Goal: Information Seeking & Learning: Understand process/instructions

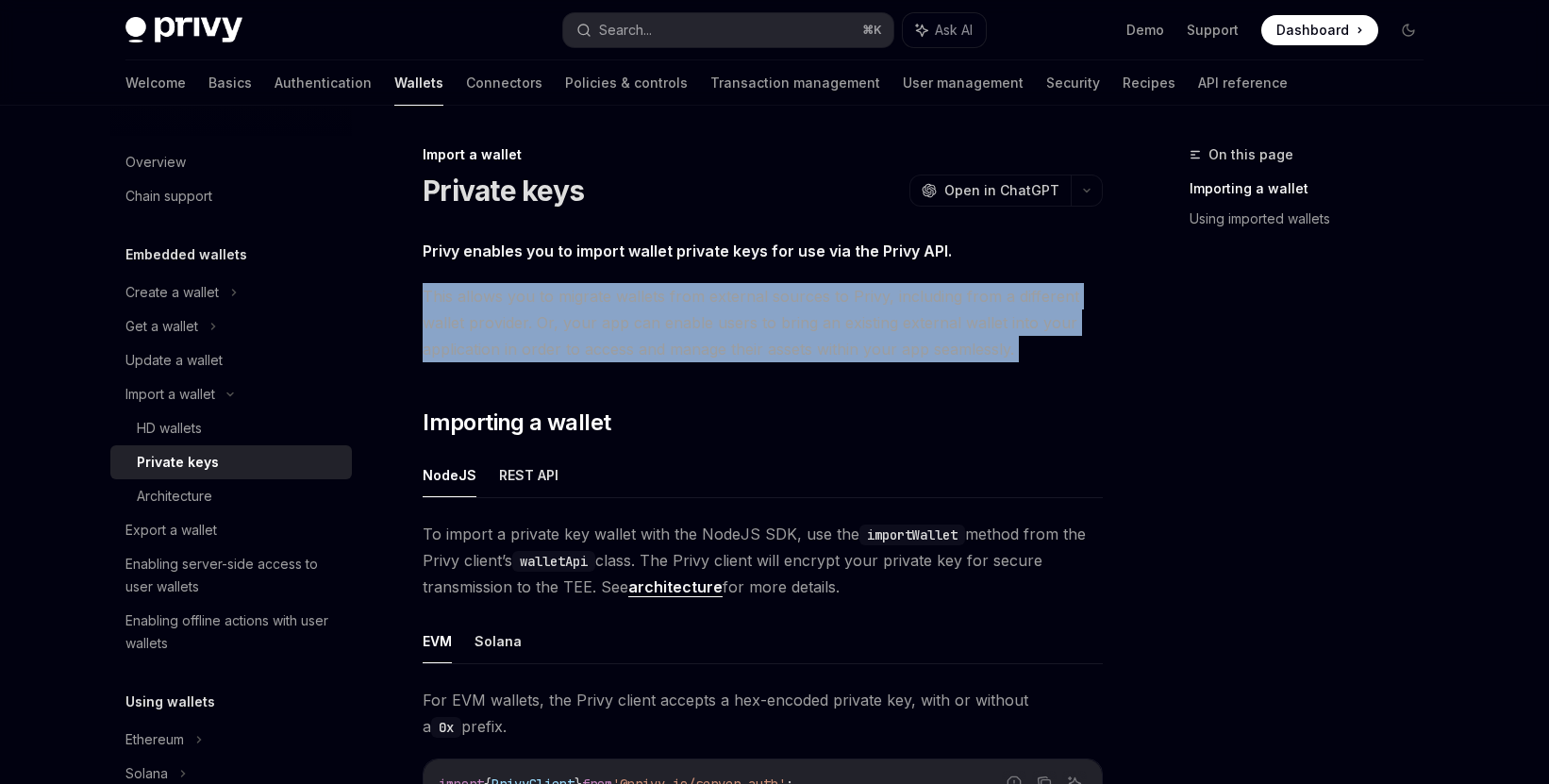
drag, startPoint x: 423, startPoint y: 295, endPoint x: 1082, endPoint y: 363, distance: 662.5
click at [1082, 363] on div "Privy enables you to import wallet private keys for use via the Privy API. This…" at bounding box center [763, 761] width 681 height 1048
click at [1054, 360] on span "This allows you to migrate wallets from external sources to Privy, including fr…" at bounding box center [763, 322] width 681 height 80
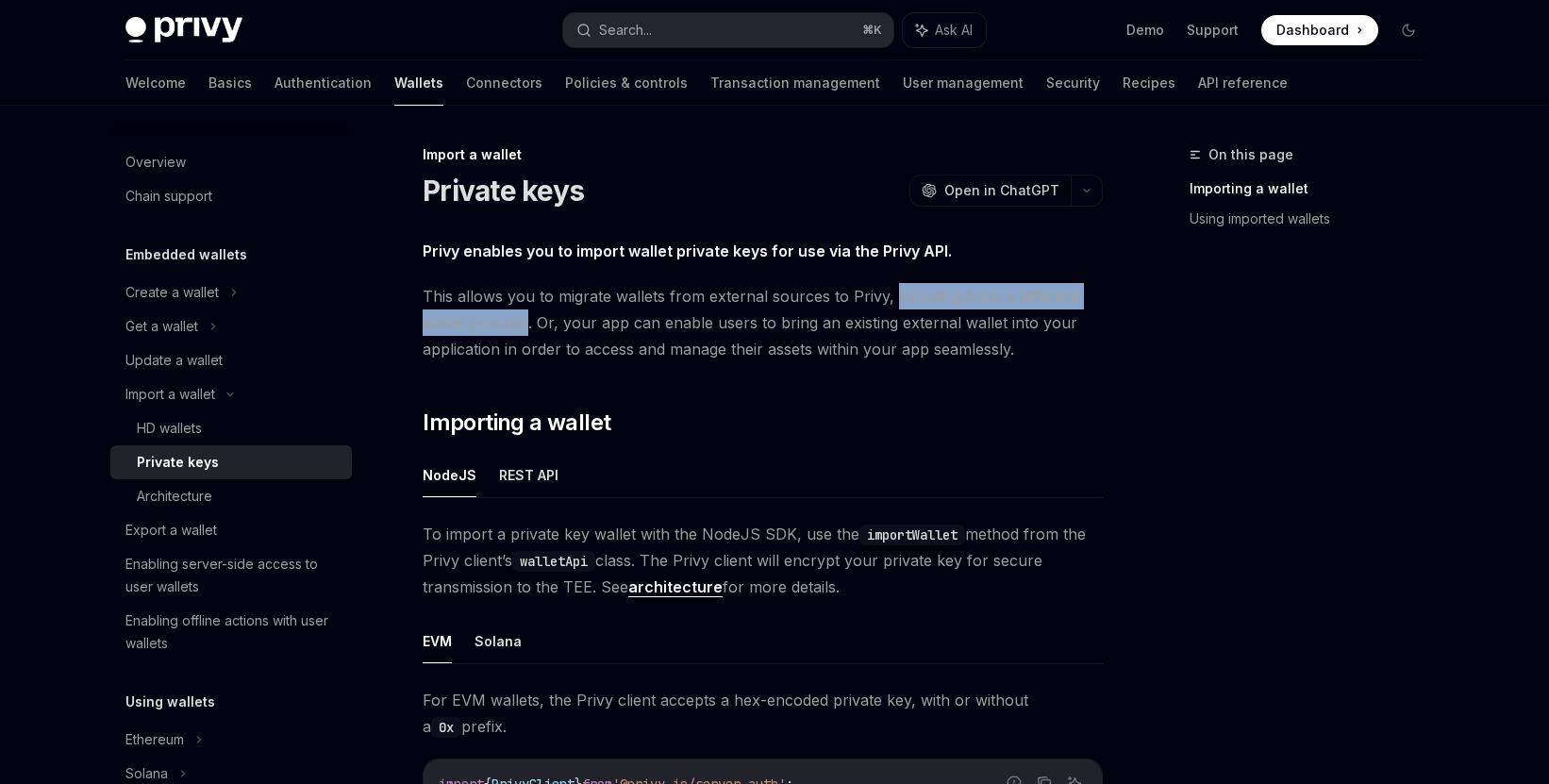
drag, startPoint x: 889, startPoint y: 297, endPoint x: 529, endPoint y: 325, distance: 361.1
click at [529, 325] on span "This allows you to migrate wallets from external sources to Privy, including fr…" at bounding box center [763, 322] width 681 height 80
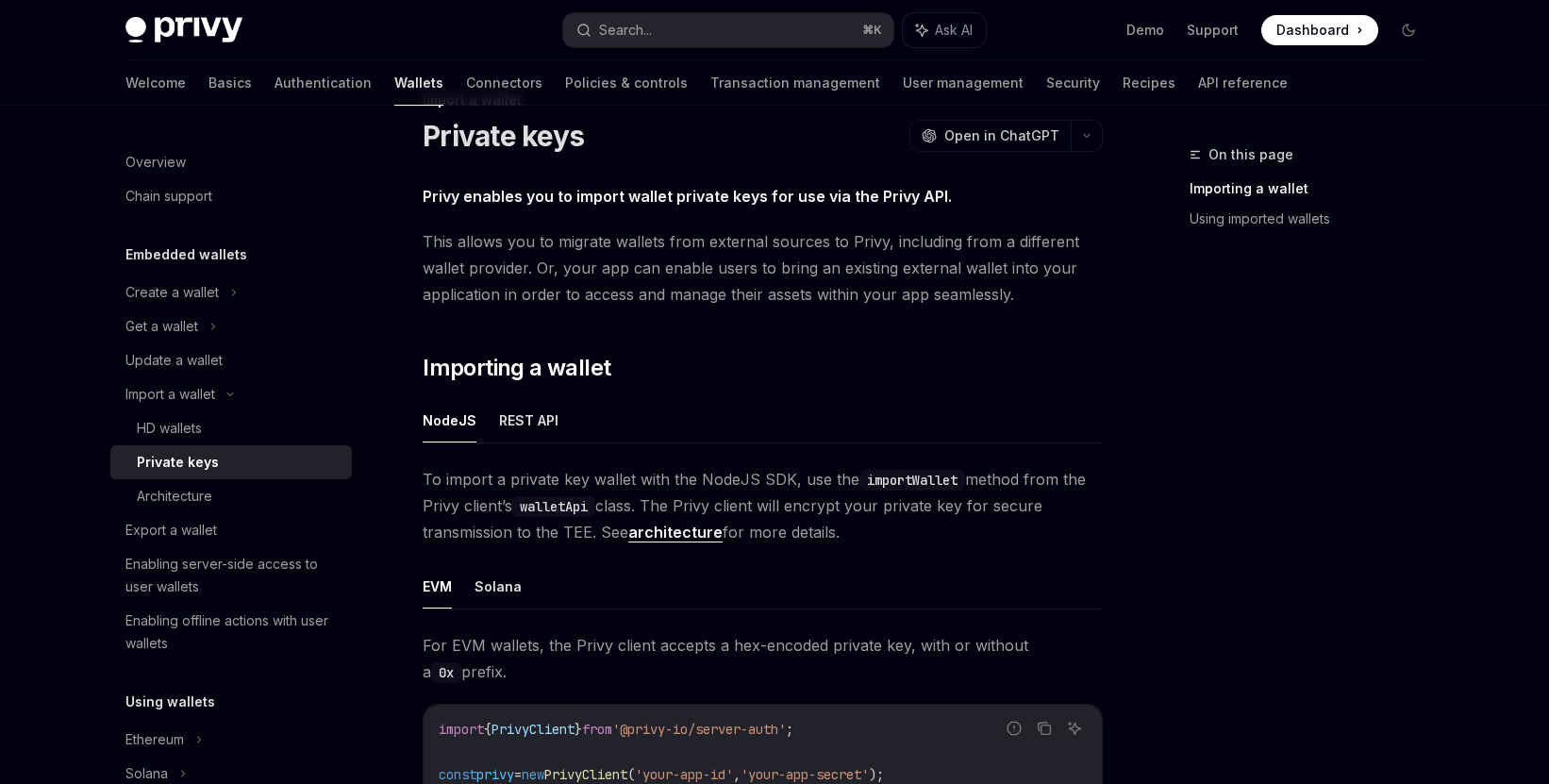
click at [845, 315] on div "Privy enables you to import wallet private keys for use via the Privy API. This…" at bounding box center [763, 706] width 681 height 1048
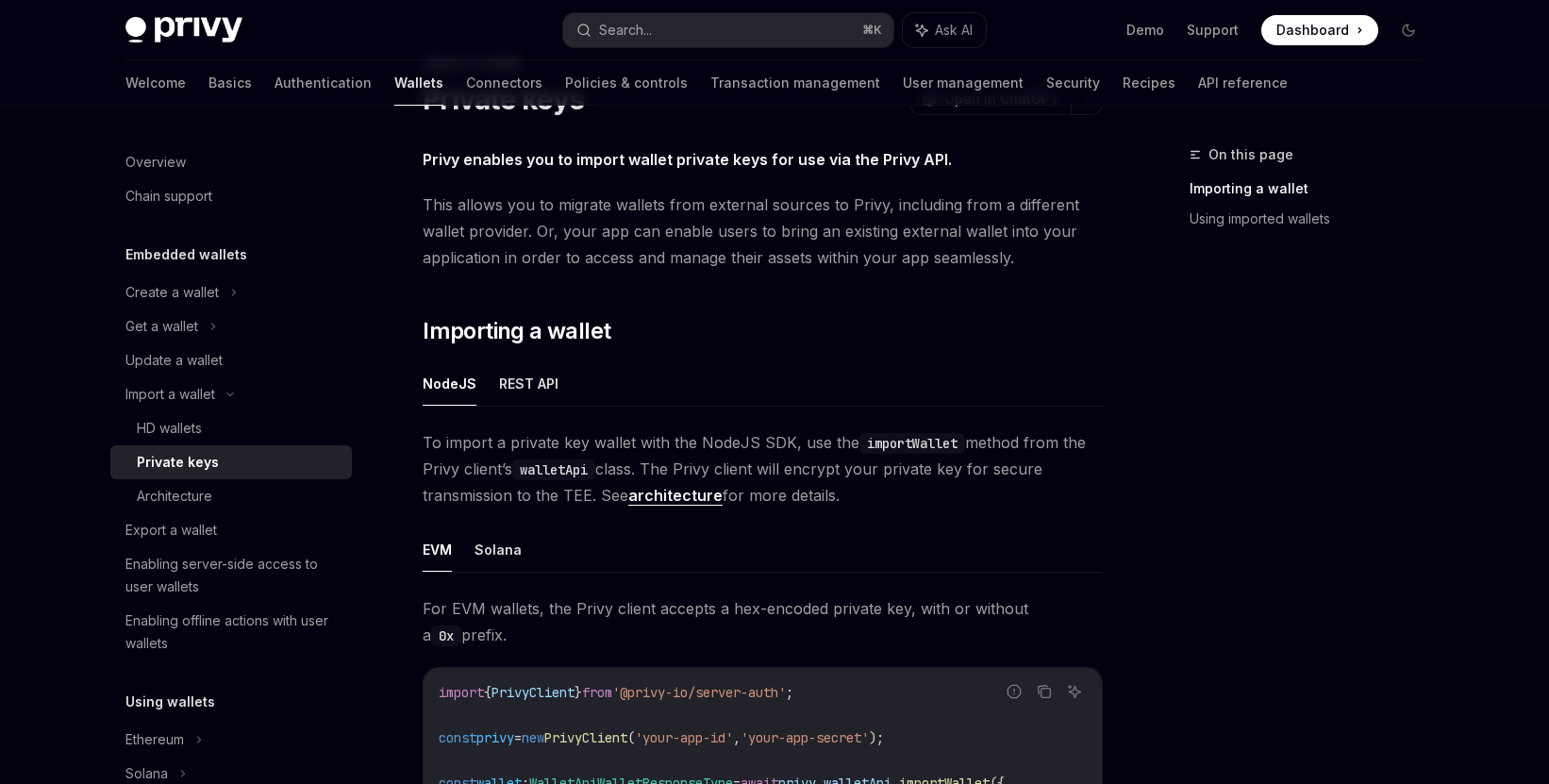
scroll to position [118, 0]
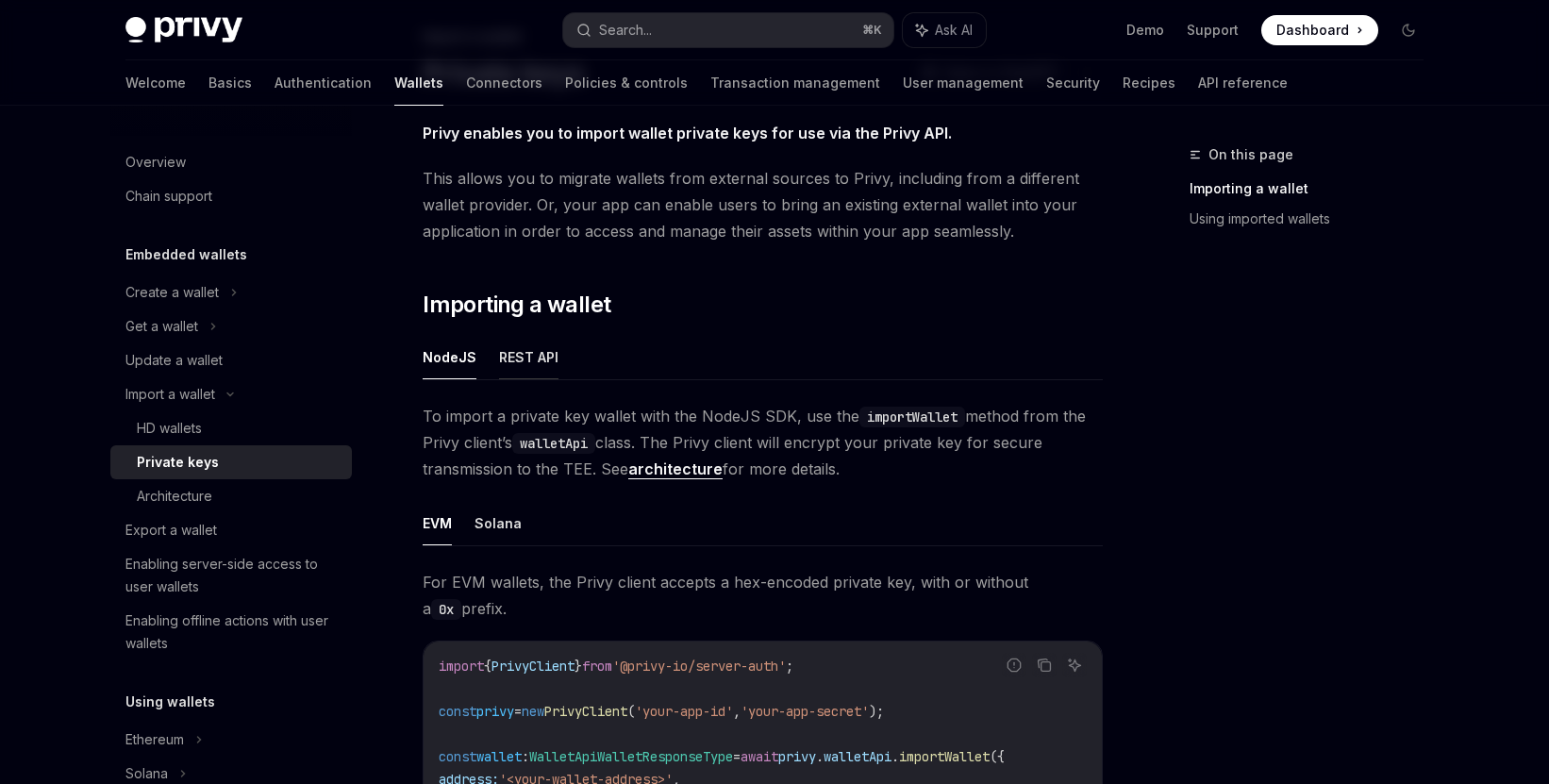
click at [521, 357] on button "REST API" at bounding box center [529, 357] width 59 height 44
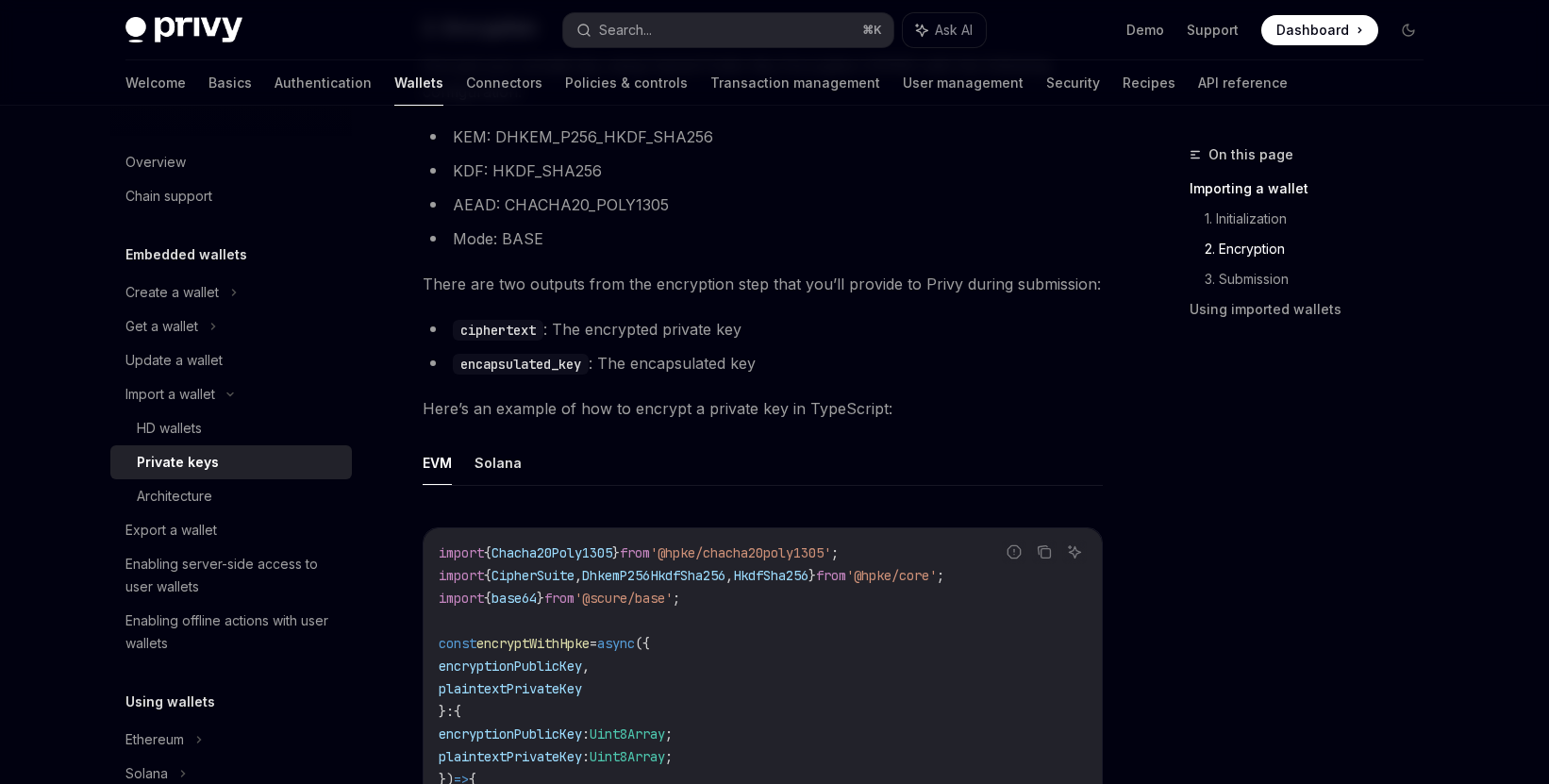
scroll to position [1326, 0]
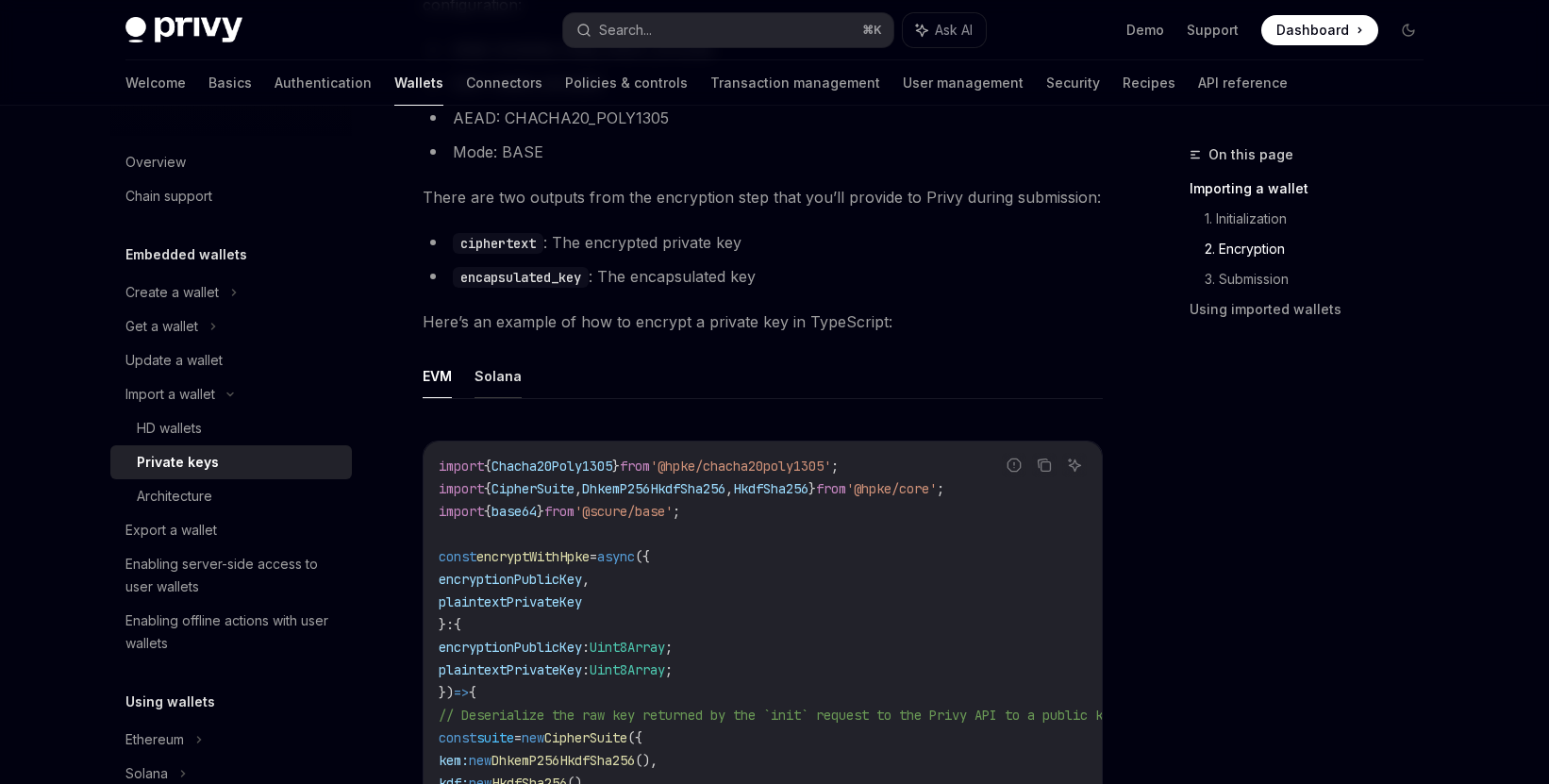
click at [487, 380] on button "Solana" at bounding box center [497, 376] width 47 height 44
click at [439, 381] on button "EVM" at bounding box center [437, 376] width 30 height 44
click at [471, 375] on ul "EVM Solana" at bounding box center [763, 376] width 681 height 45
click at [481, 380] on button "Solana" at bounding box center [497, 376] width 47 height 44
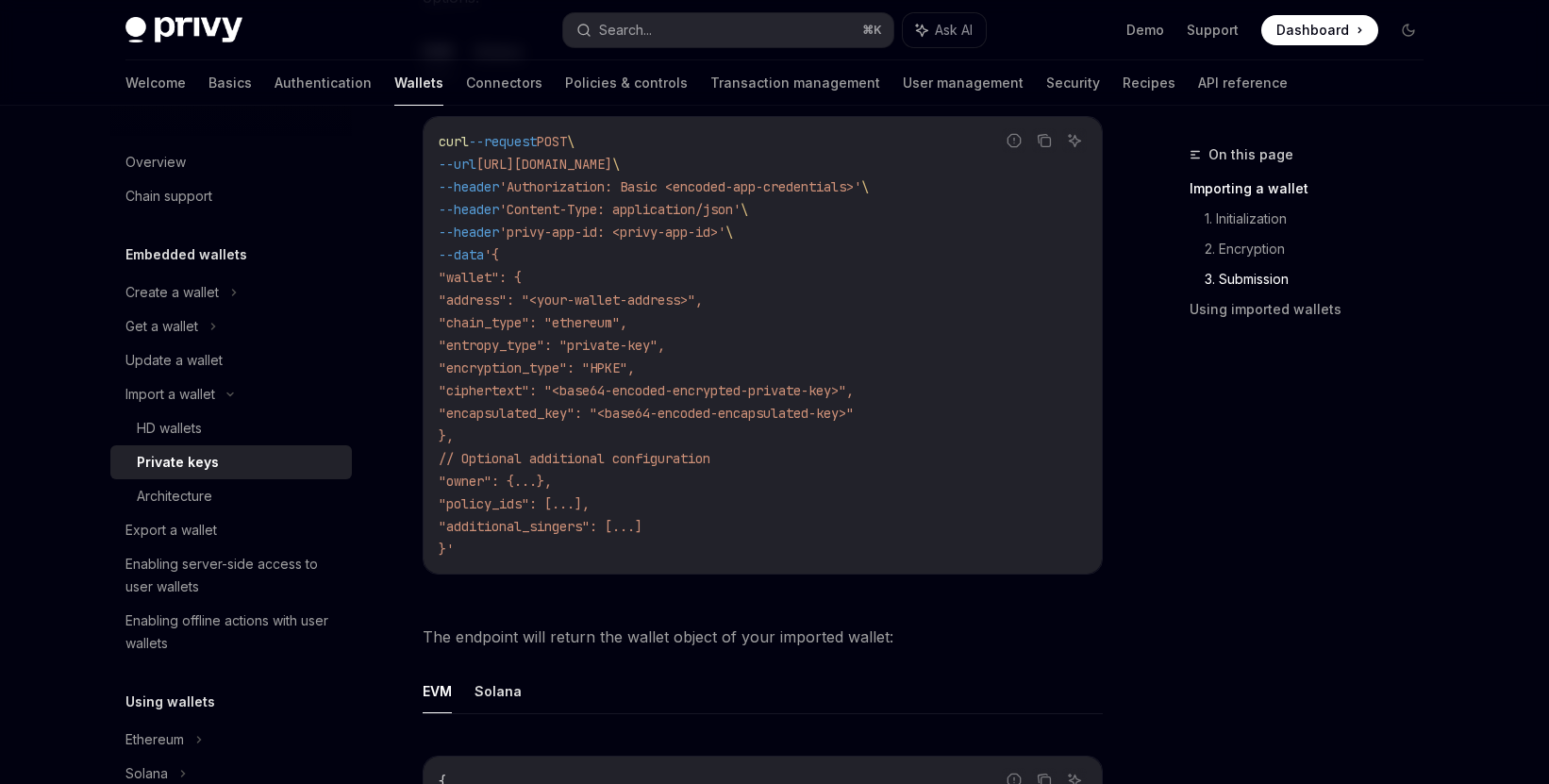
scroll to position [3133, 0]
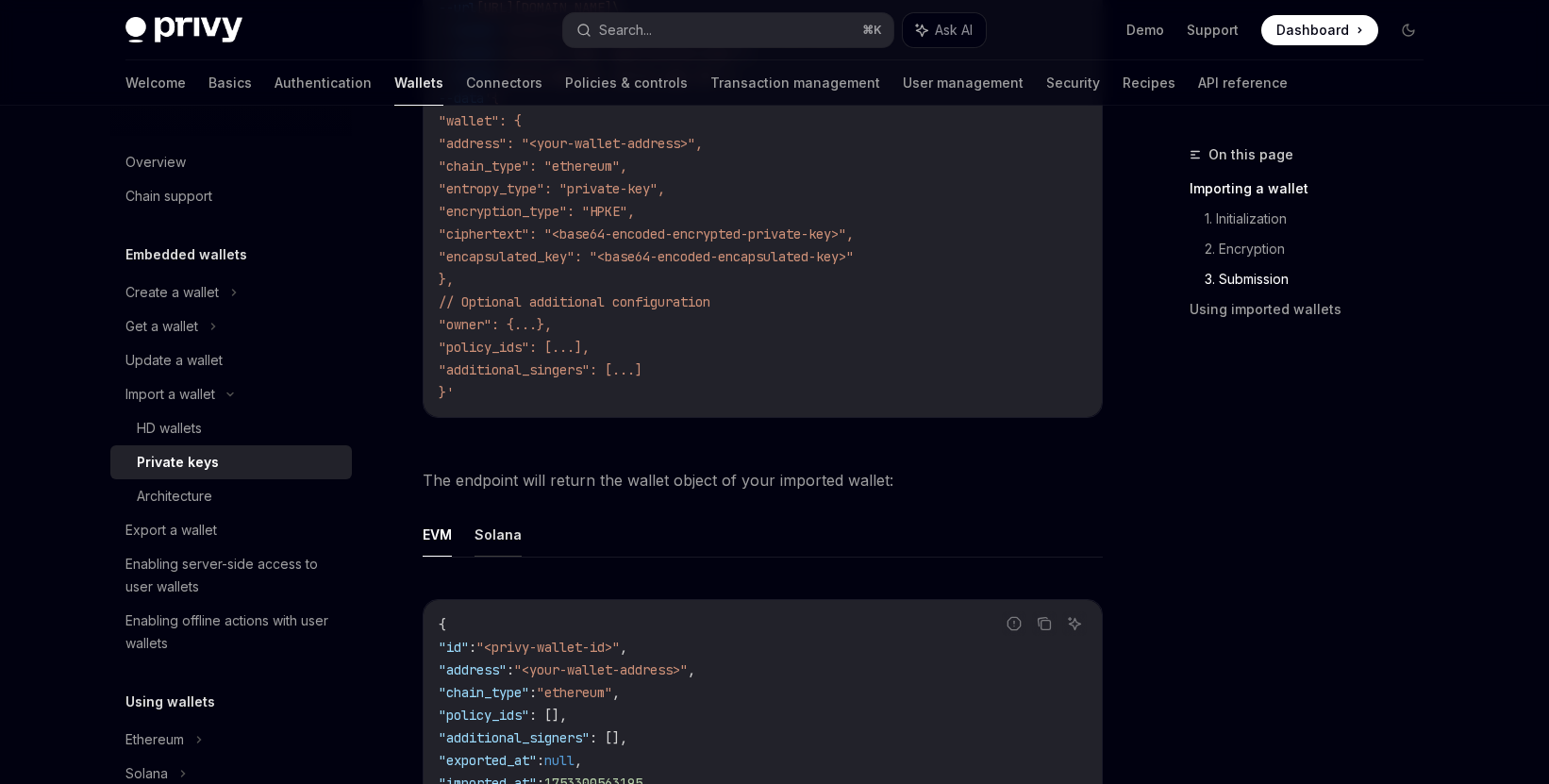
click at [497, 514] on button "Solana" at bounding box center [497, 535] width 47 height 44
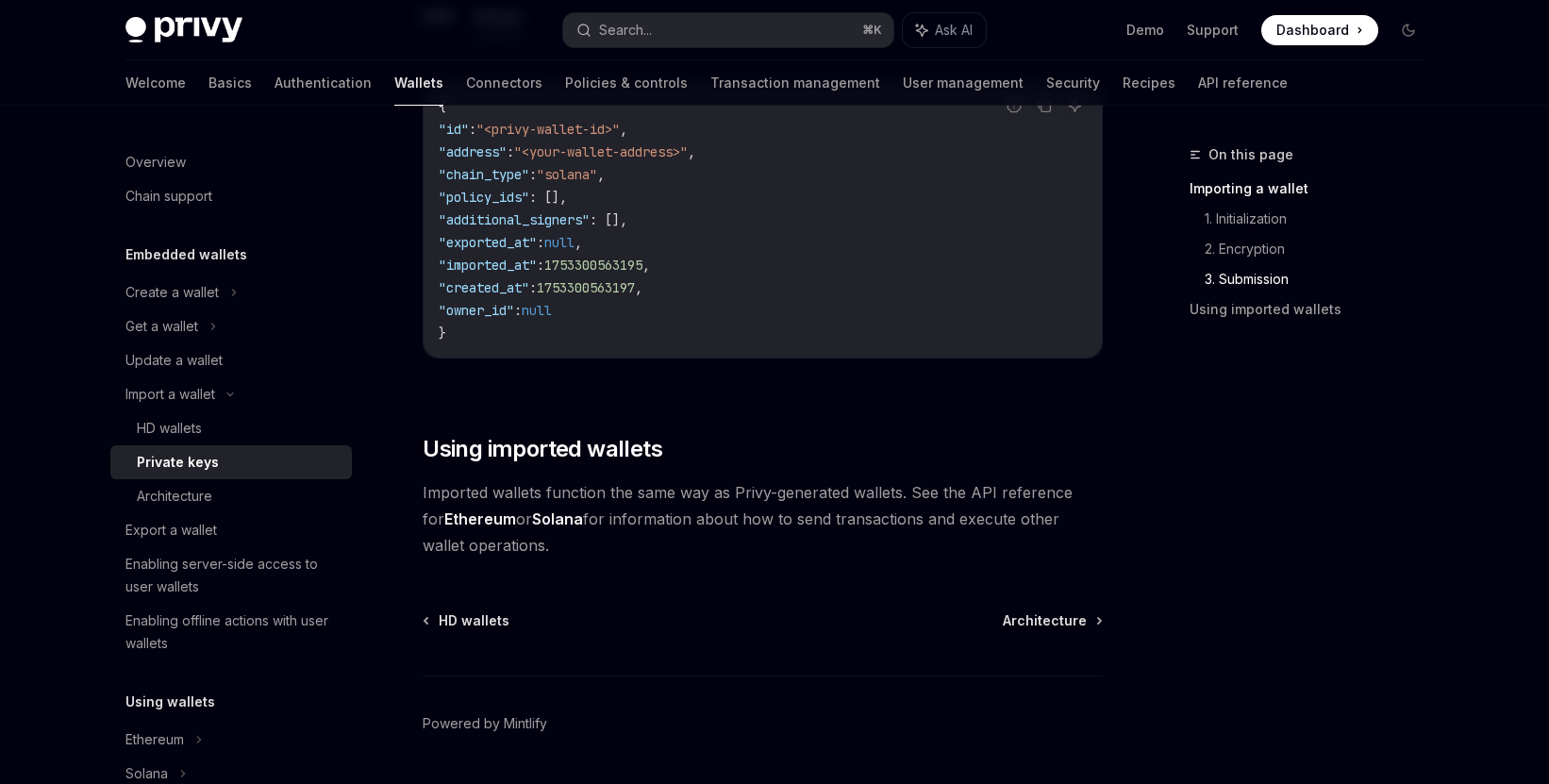
scroll to position [3639, 0]
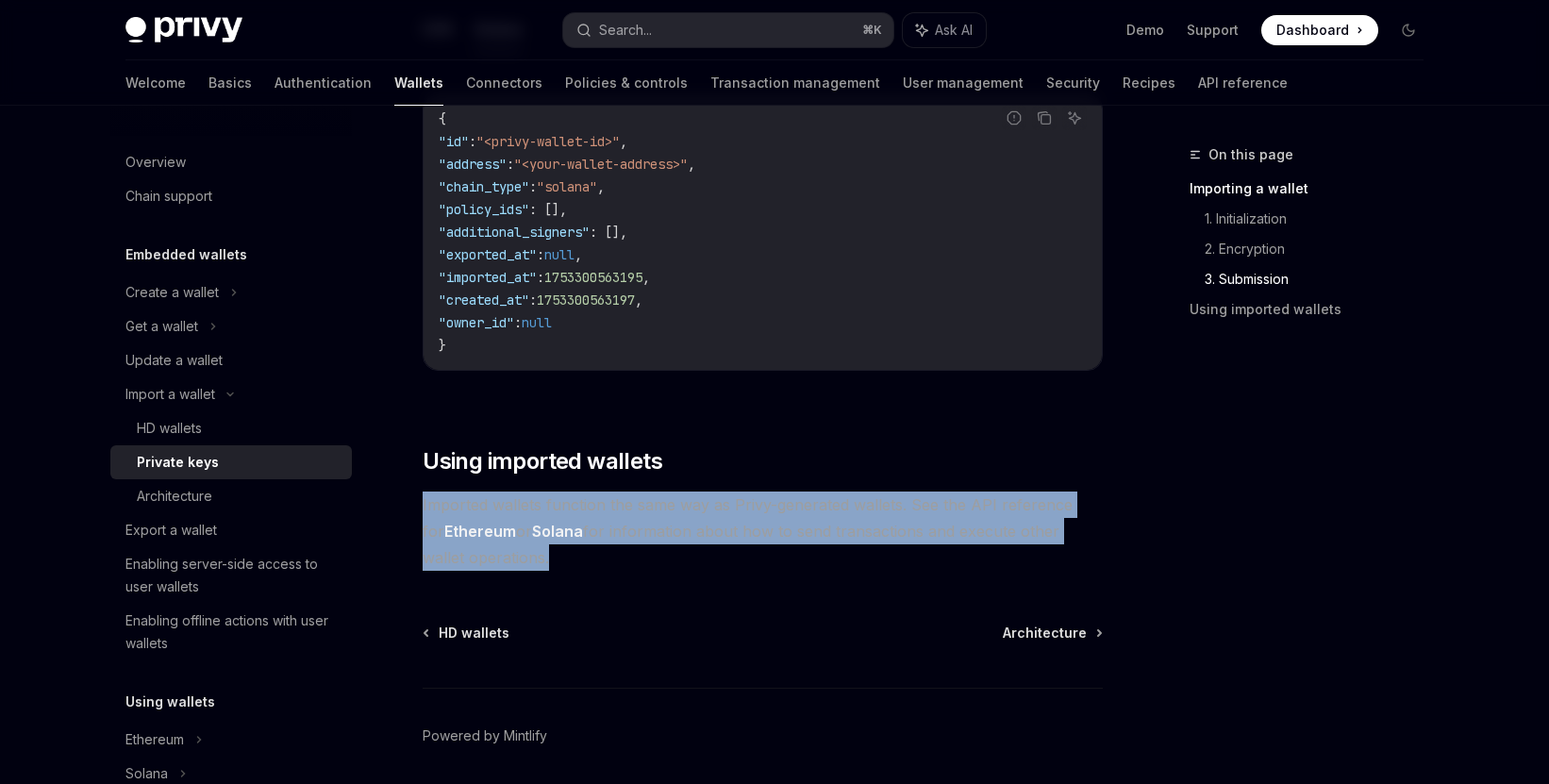
drag, startPoint x: 499, startPoint y: 544, endPoint x: 421, endPoint y: 491, distance: 94.3
click at [459, 494] on span "Imported wallets function the same way as Privy-generated wallets. See the API …" at bounding box center [763, 531] width 681 height 80
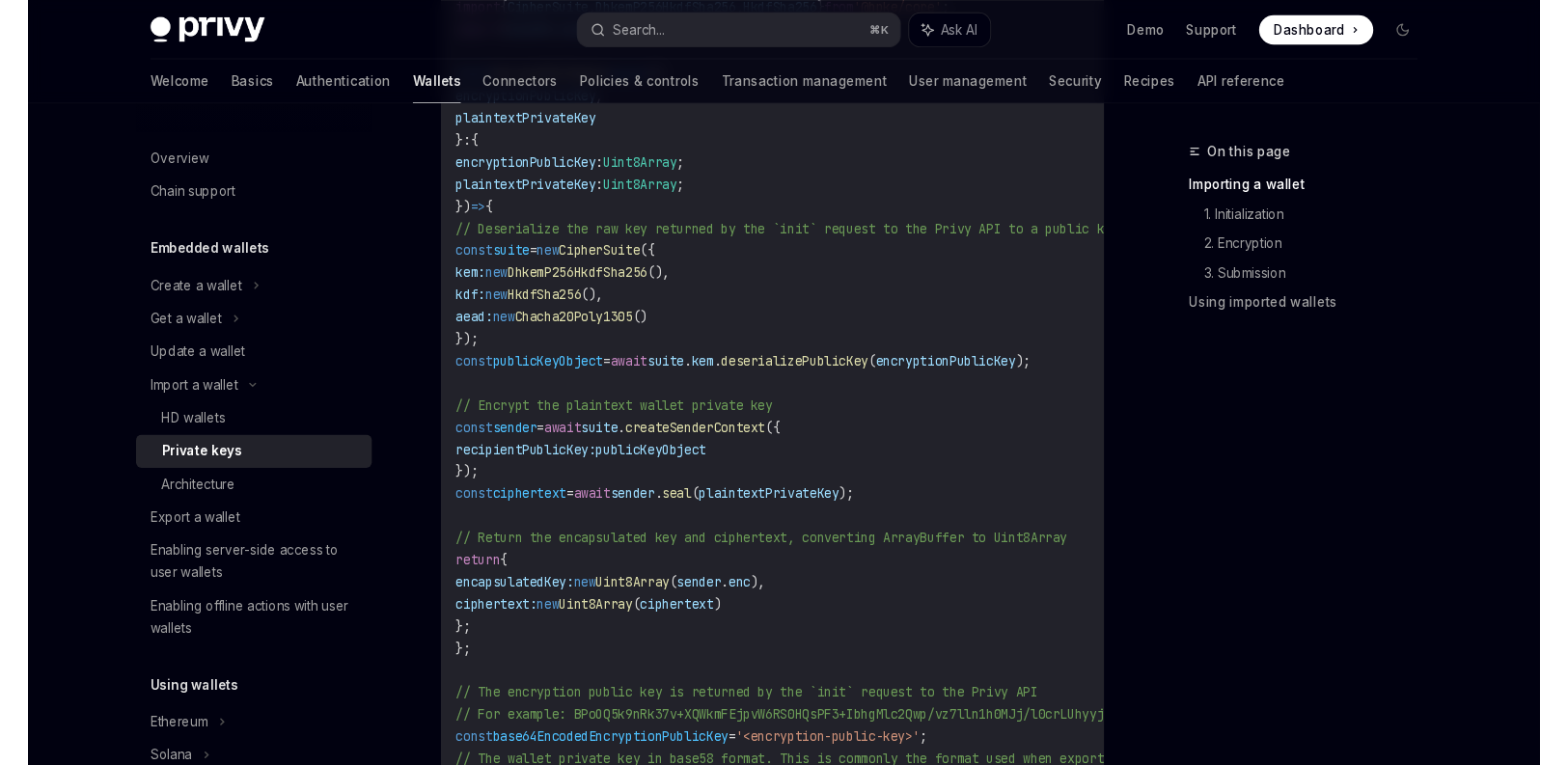
scroll to position [0, 0]
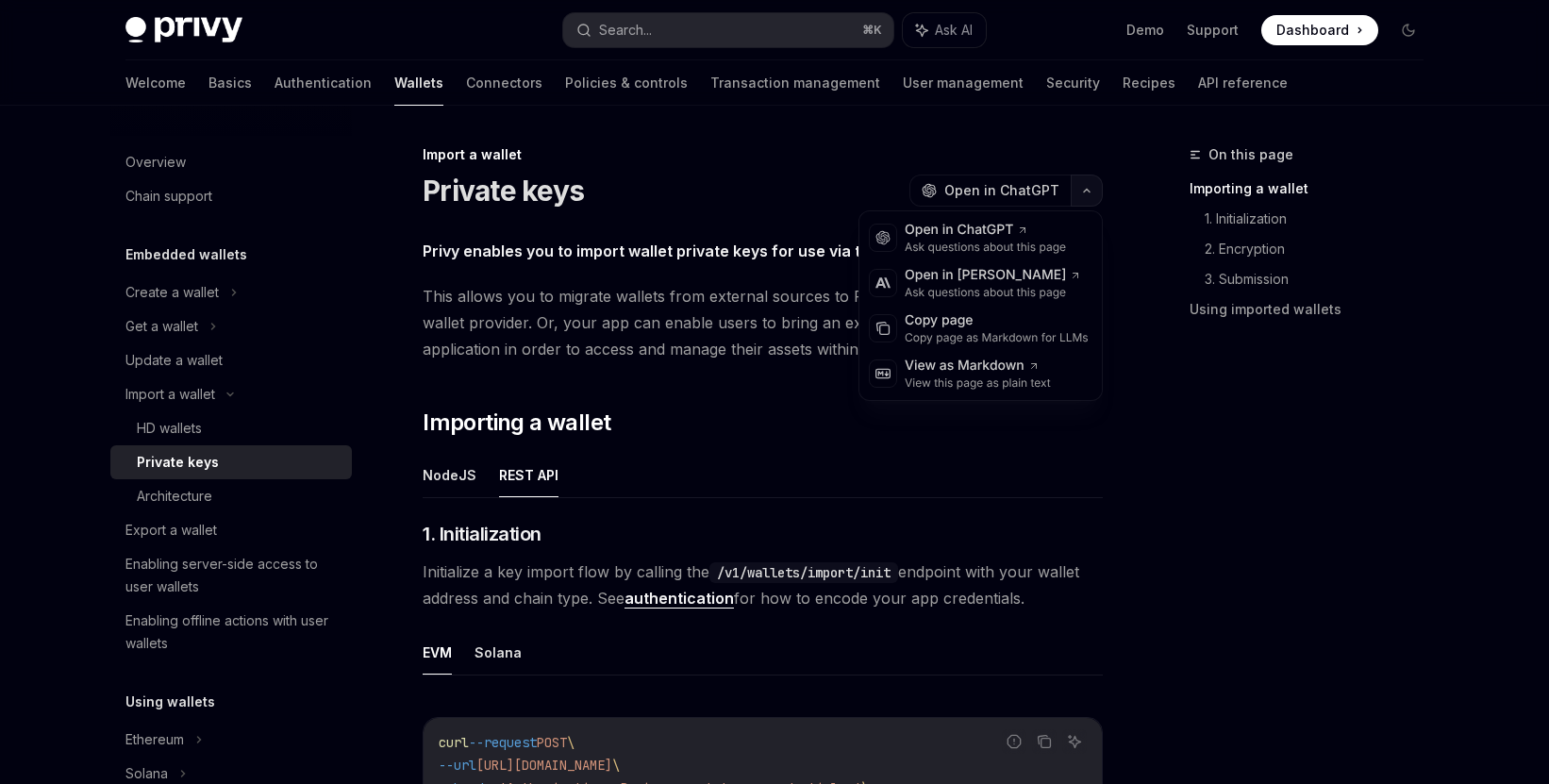
click at [1098, 191] on icon "button" at bounding box center [1087, 191] width 23 height 8
click at [995, 190] on span "Open in ChatGPT" at bounding box center [1002, 191] width 115 height 19
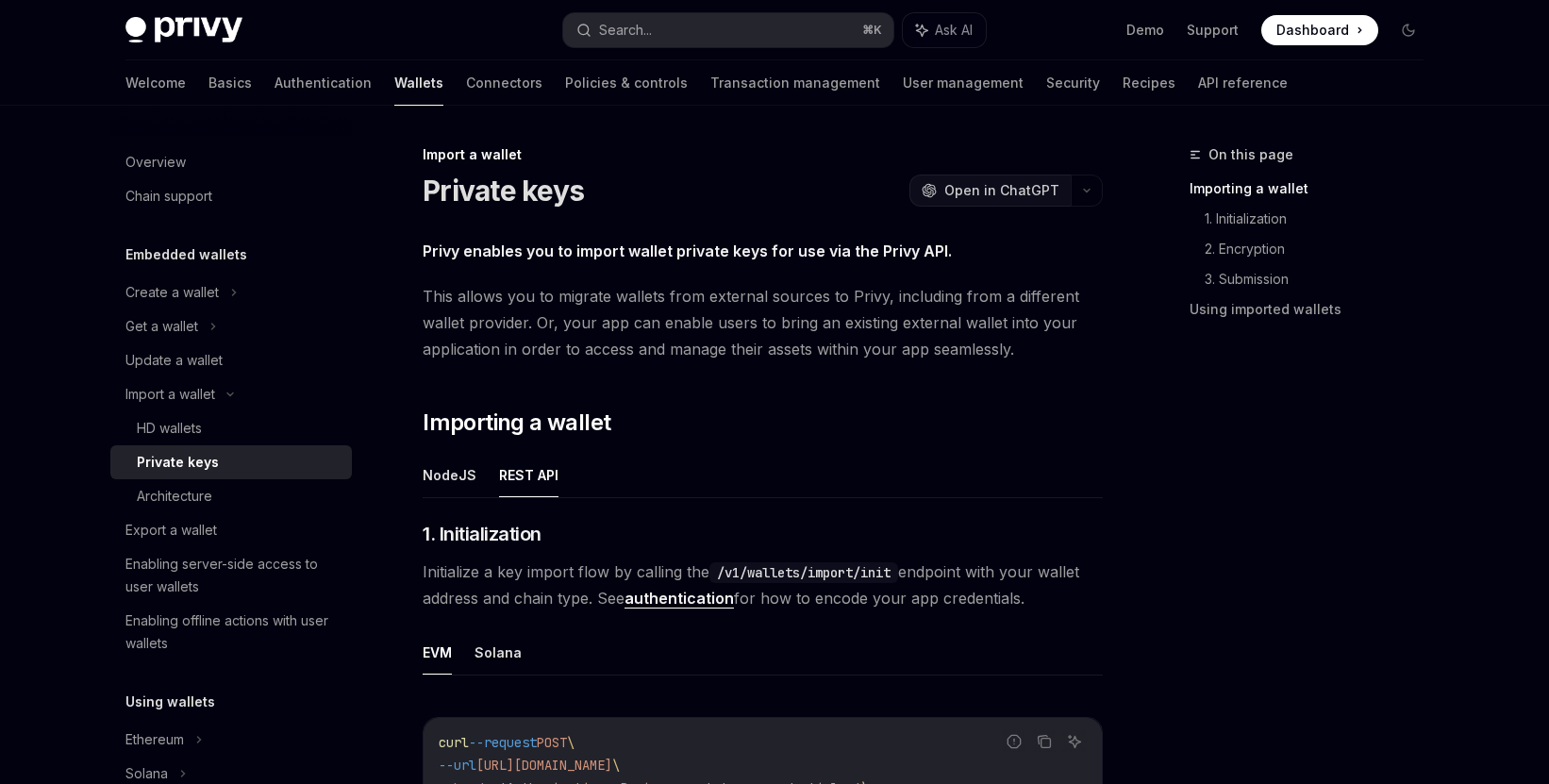
type textarea "*"
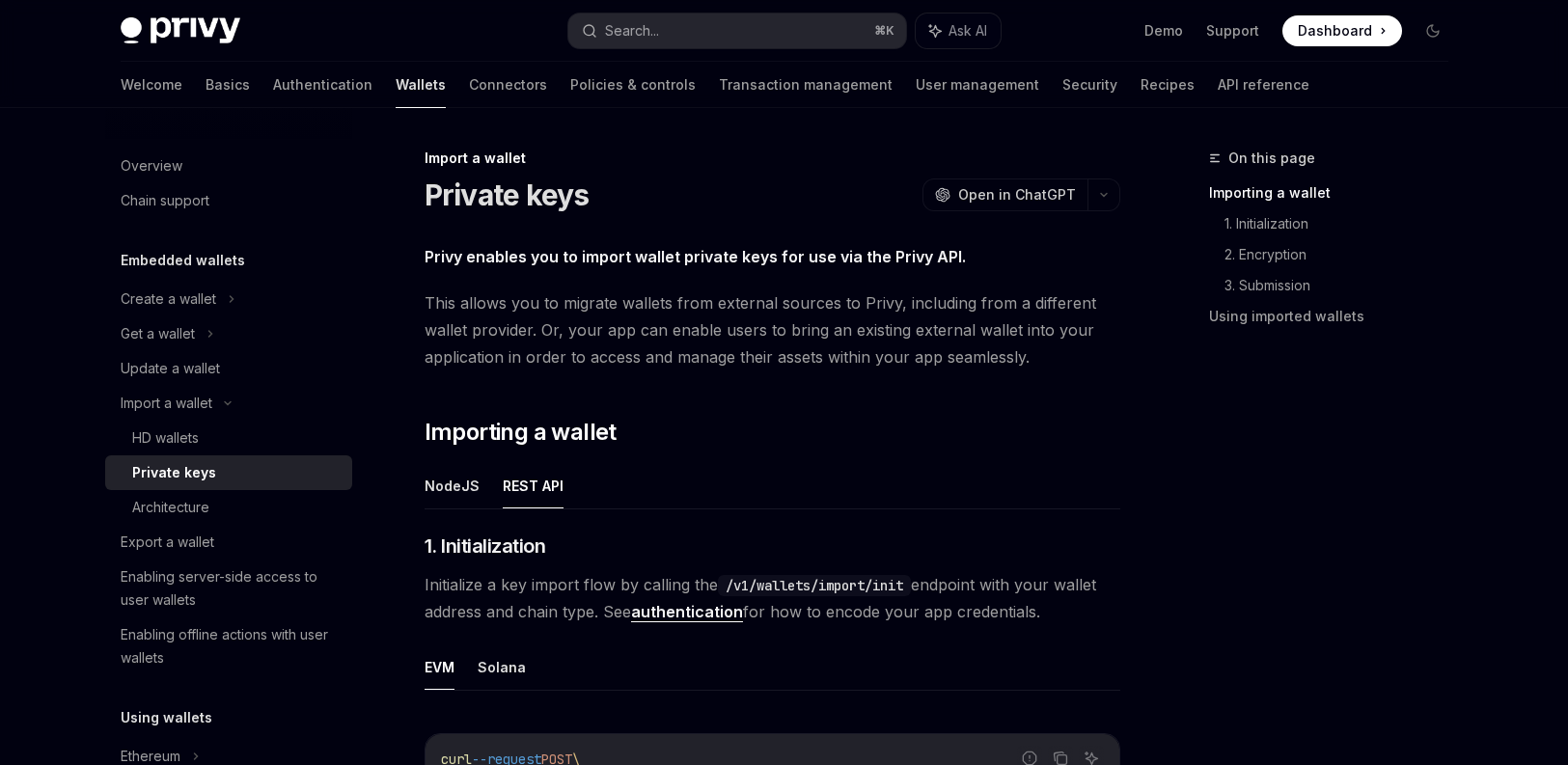
scroll to position [213, 0]
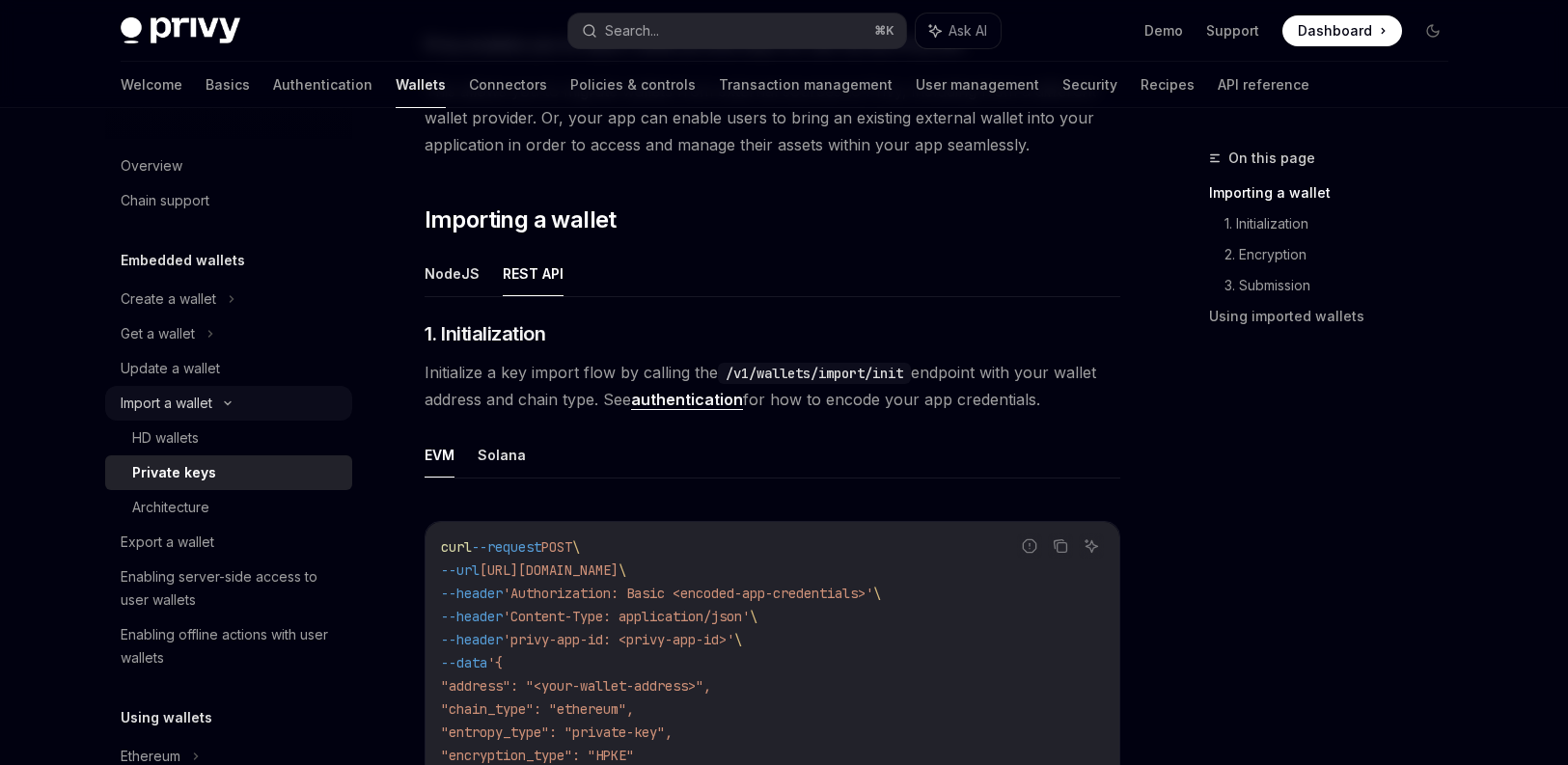
click at [222, 397] on div "Import a wallet" at bounding box center [228, 403] width 247 height 34
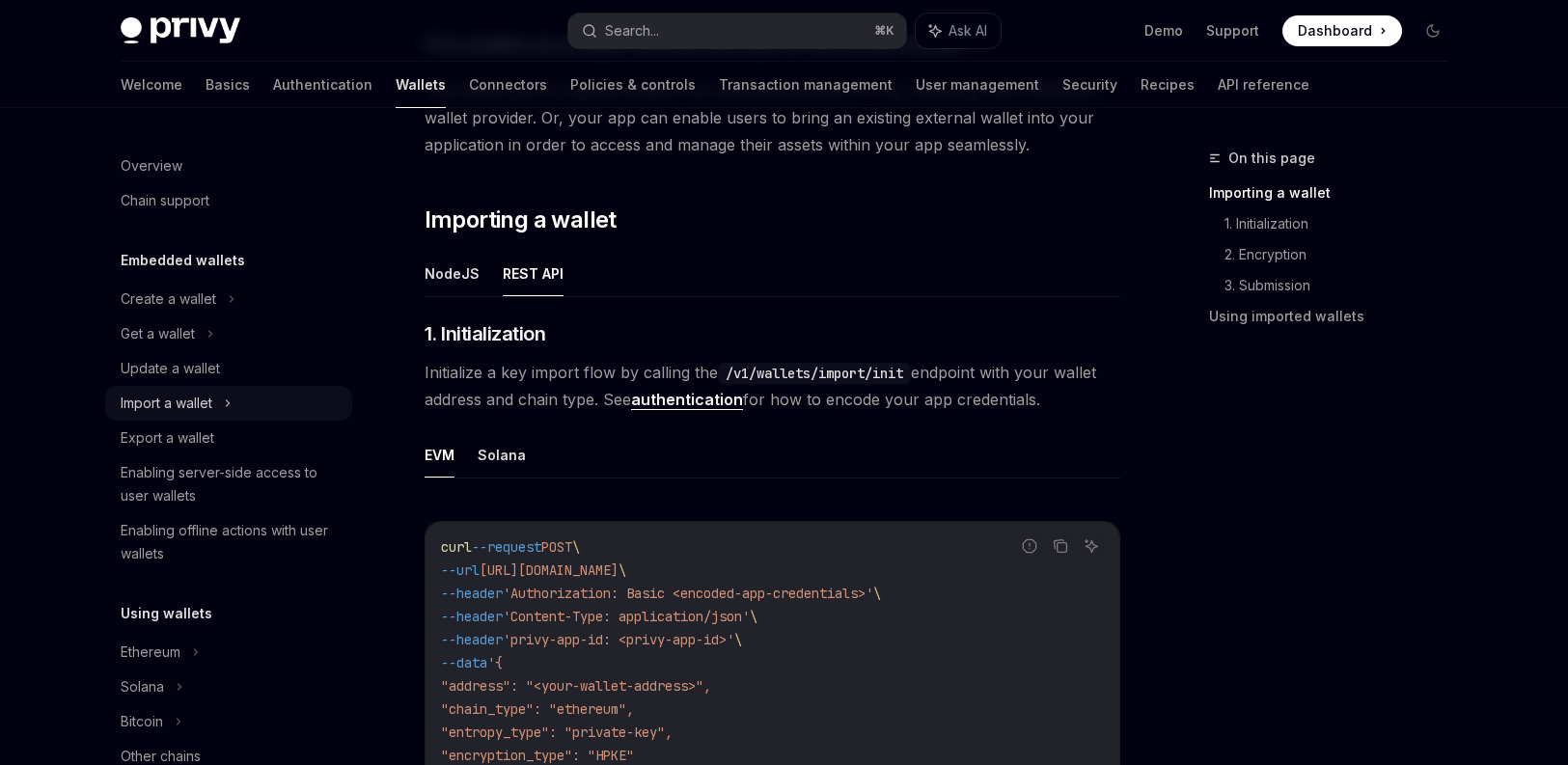
click at [229, 403] on icon at bounding box center [227, 404] width 8 height 24
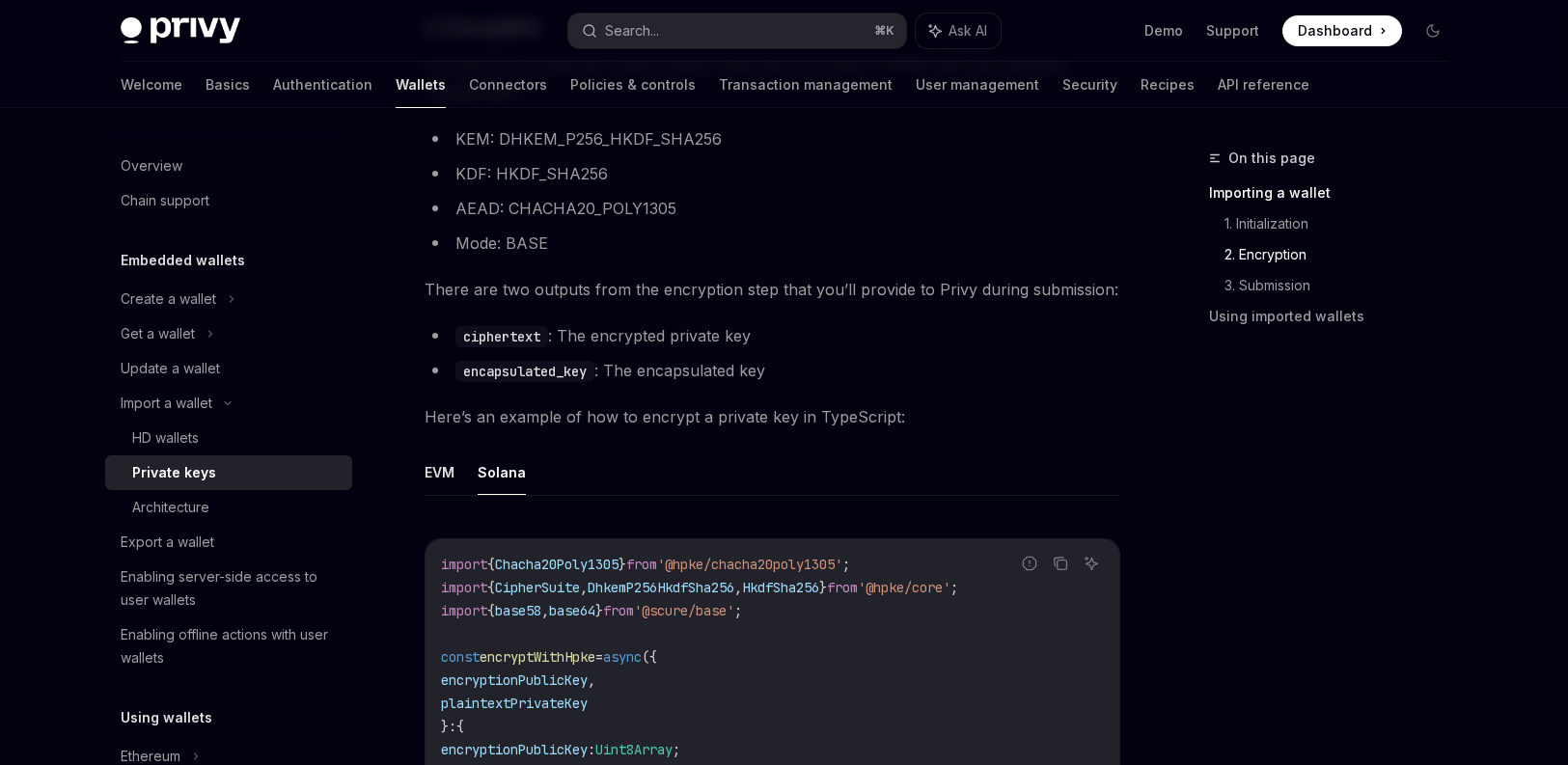
scroll to position [1469, 0]
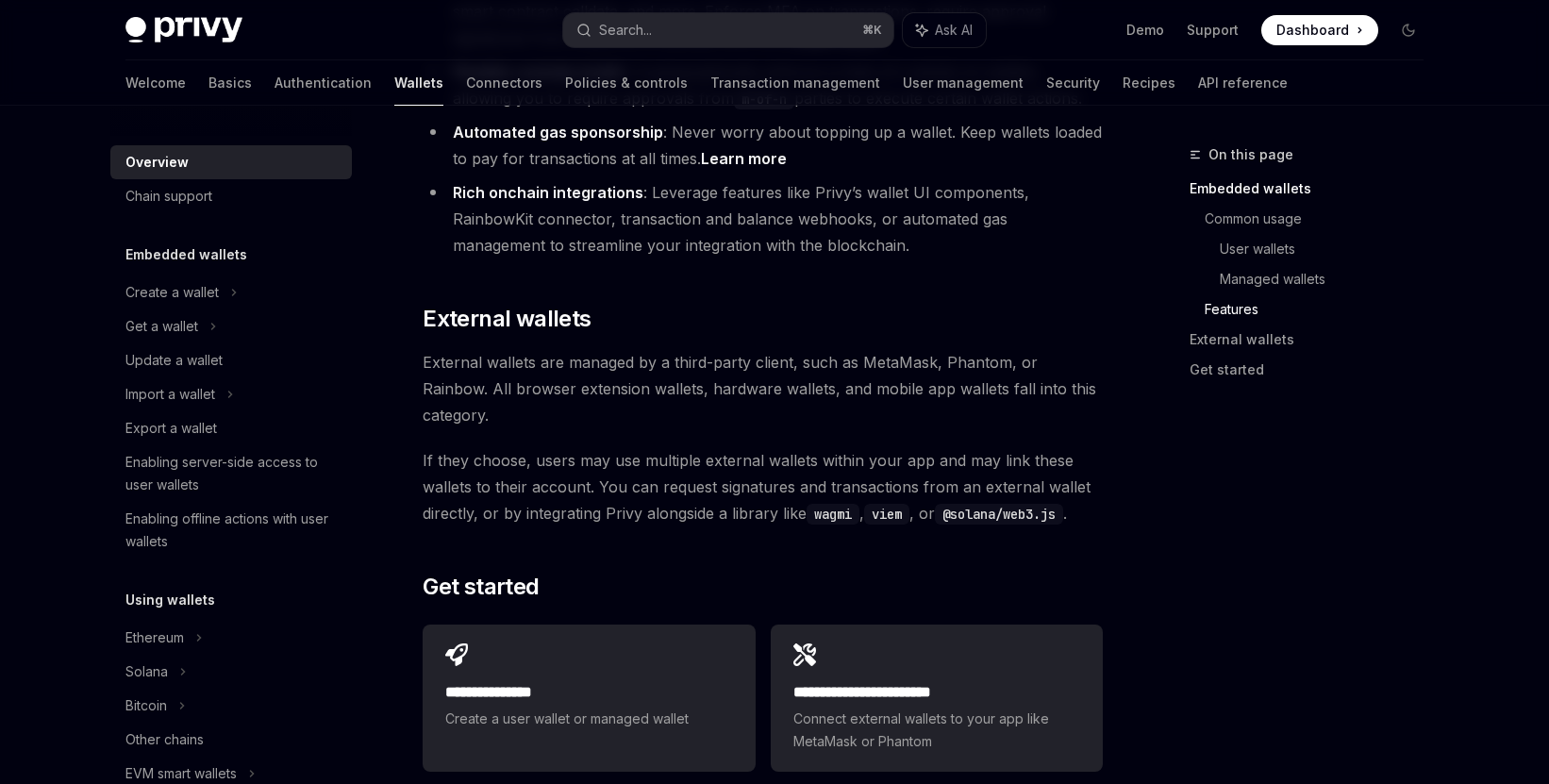
scroll to position [2712, 0]
